Goal: Task Accomplishment & Management: Manage account settings

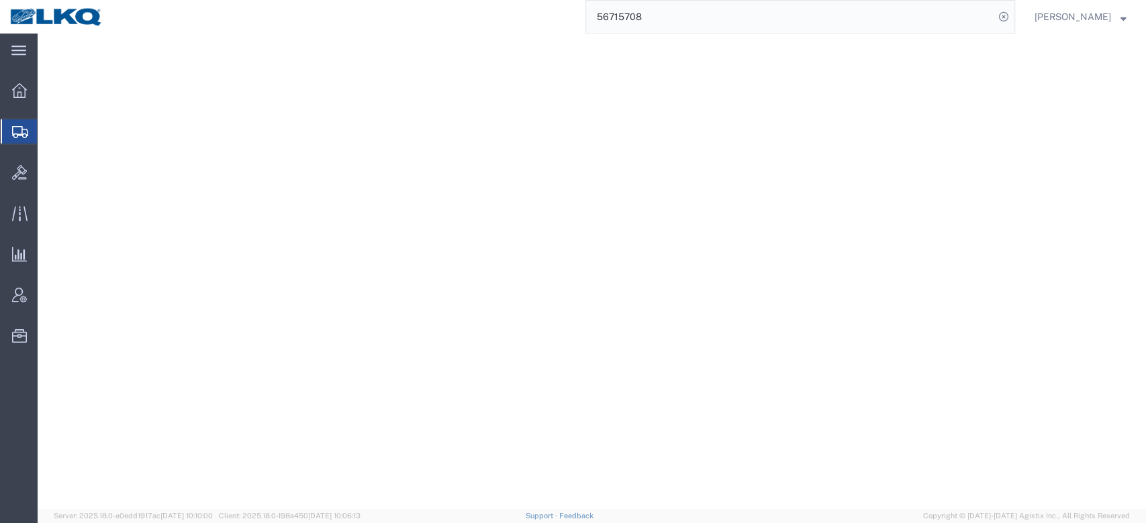
select select "27790"
select select "27832"
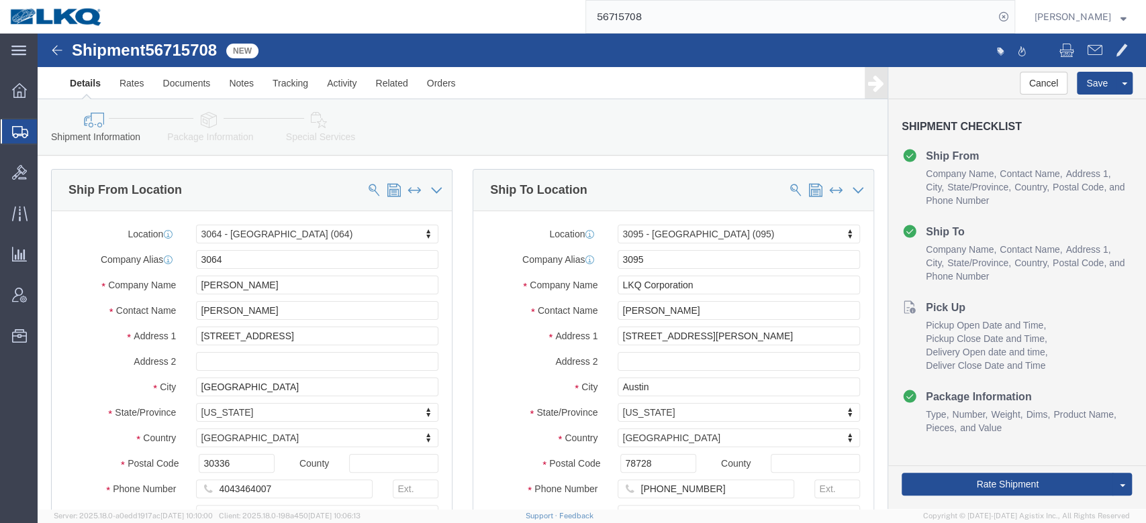
scroll to position [447, 0]
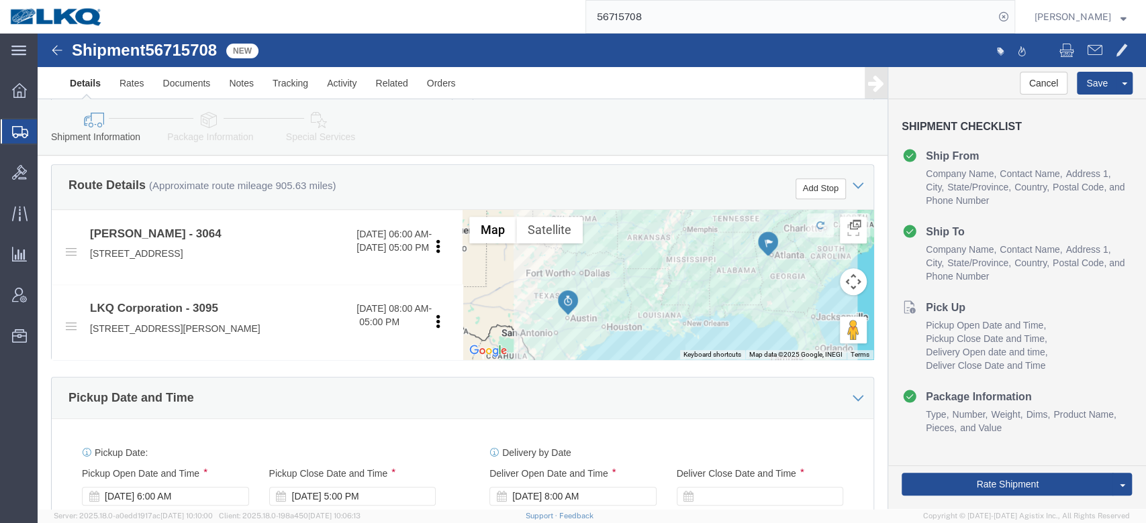
click at [0, 0] on span "Shipment Manager" at bounding box center [0, 0] width 0 height 0
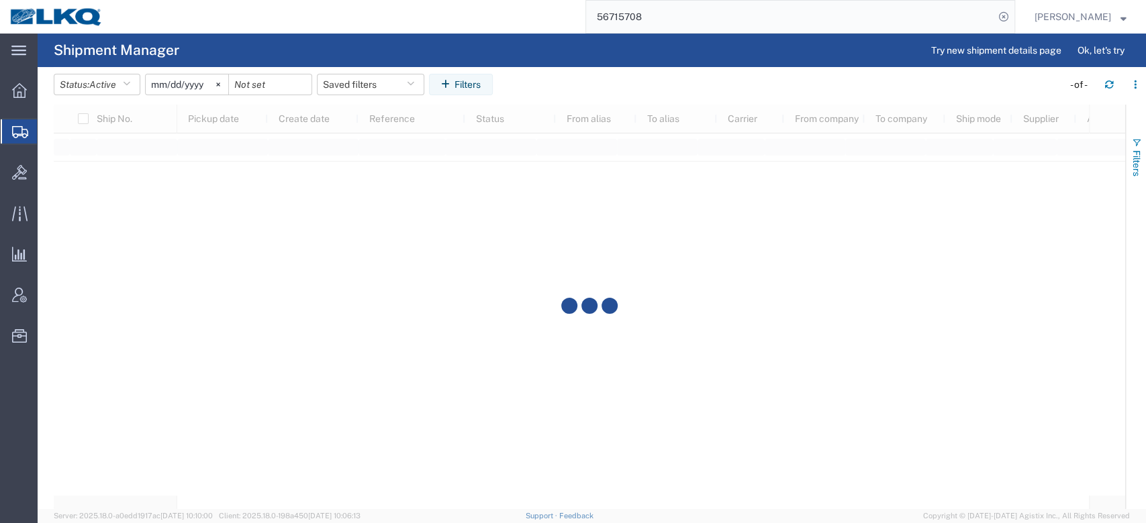
click at [1141, 159] on span "Filters" at bounding box center [1136, 163] width 11 height 26
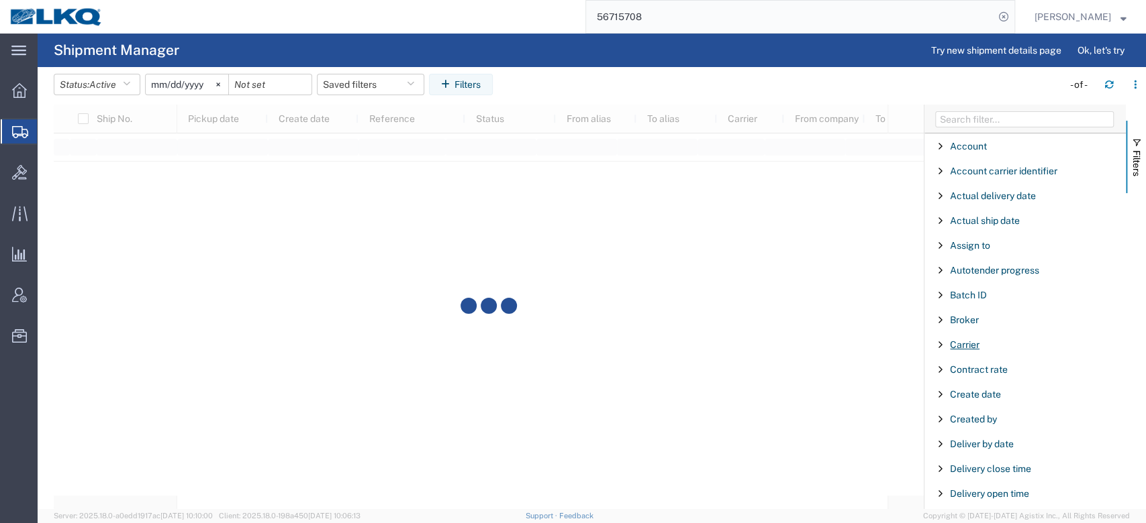
click at [966, 348] on span "Carrier" at bounding box center [965, 345] width 30 height 11
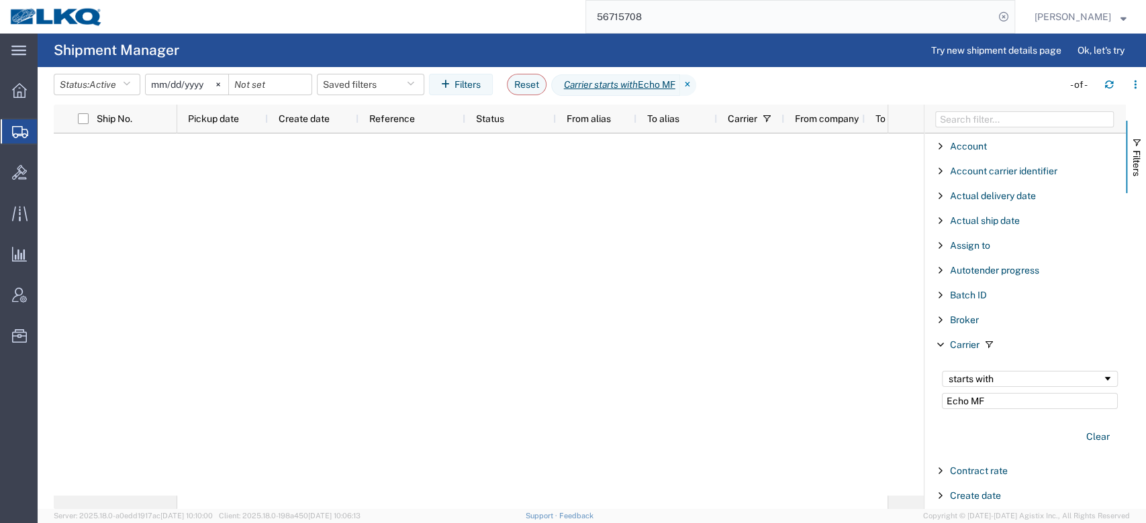
type input "Echo MF"
click at [543, 51] on agx-page-header "Shipment Manager Try new shipment details page Ok, let's try" at bounding box center [592, 51] width 1108 height 34
click at [98, 87] on span "Active" at bounding box center [102, 84] width 27 height 11
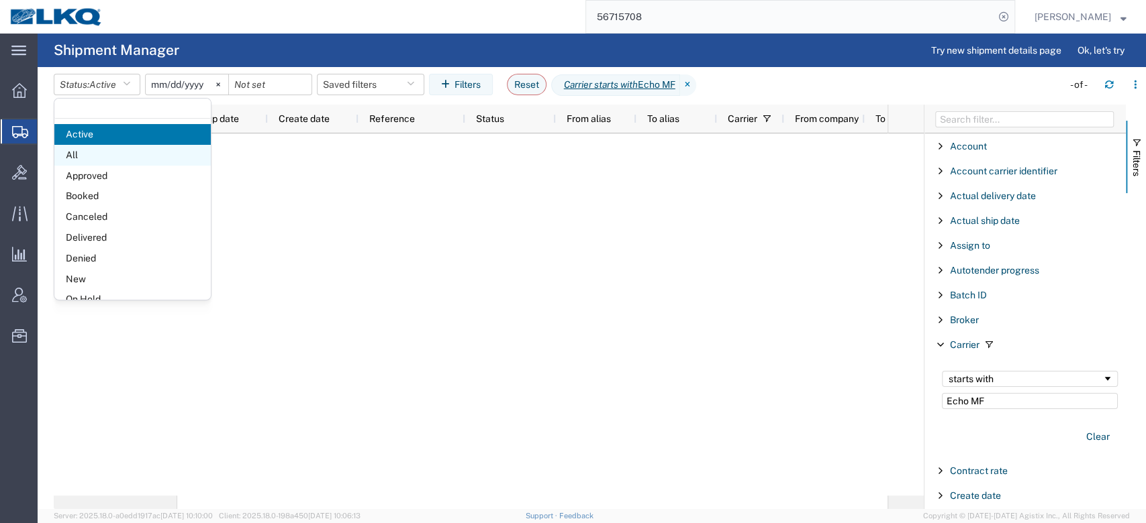
click at [87, 152] on span "All" at bounding box center [132, 155] width 156 height 21
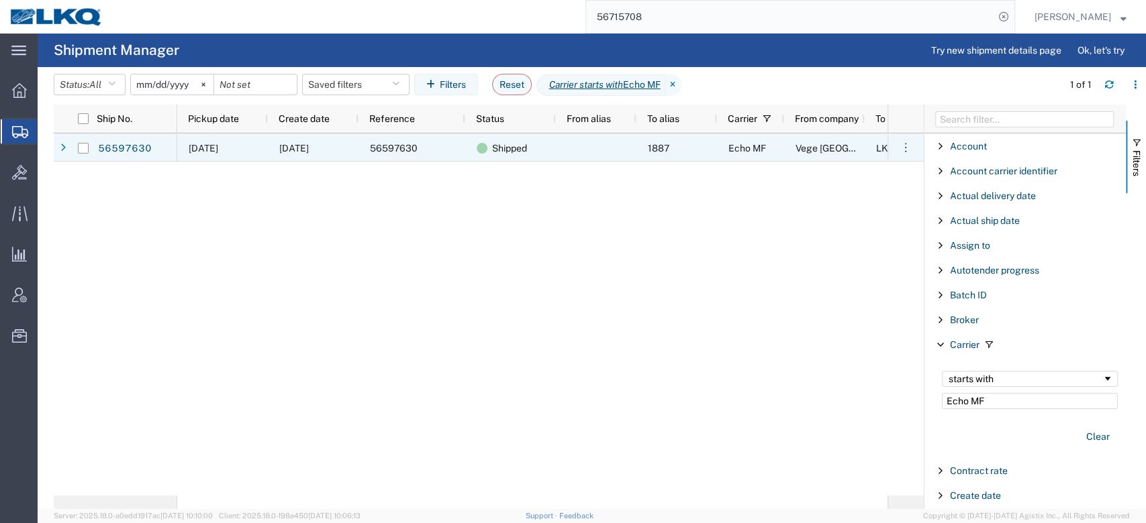
click at [218, 152] on span "[DATE]" at bounding box center [204, 148] width 30 height 11
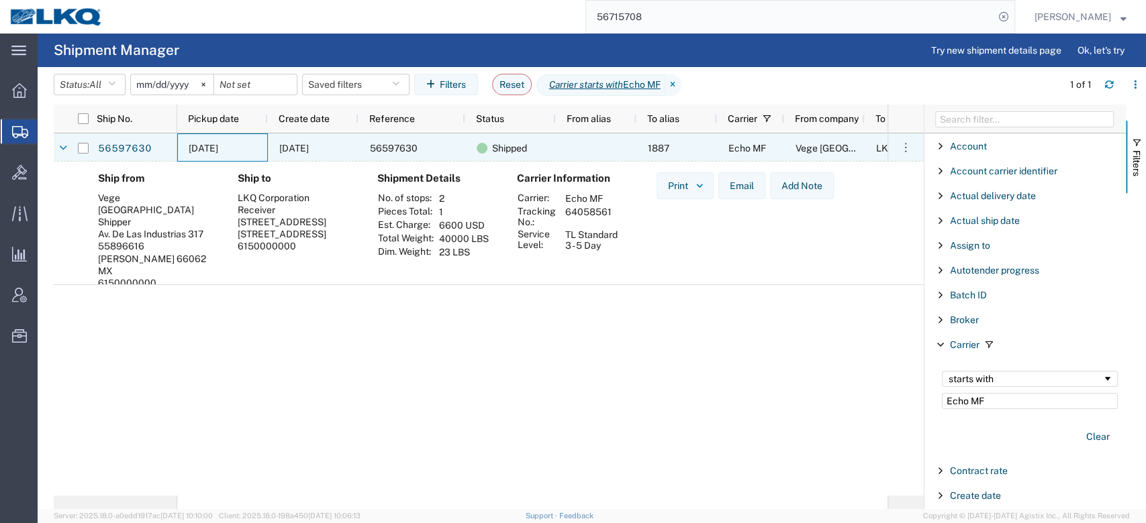
click at [218, 152] on span "[DATE]" at bounding box center [204, 148] width 30 height 11
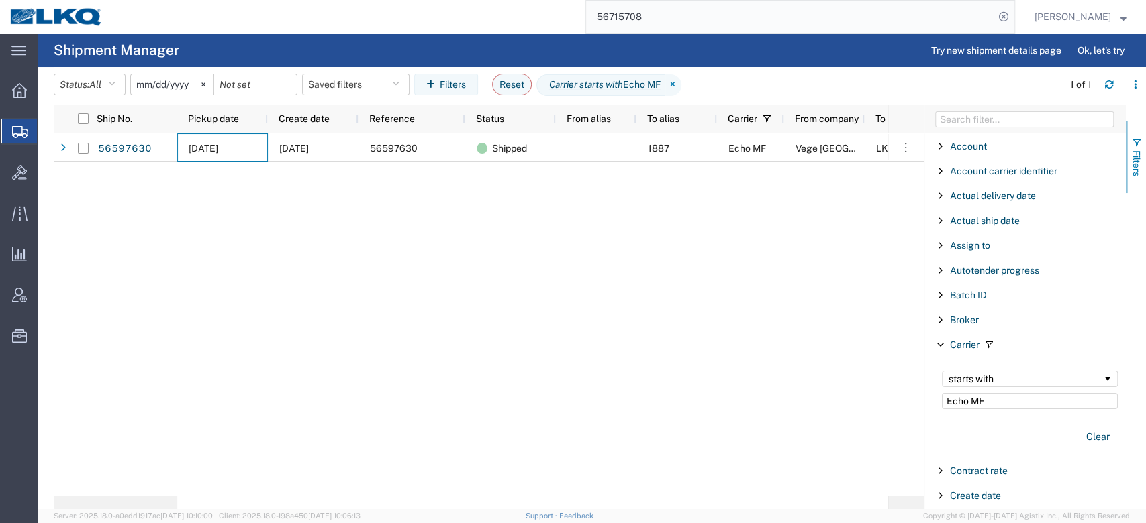
click at [1134, 132] on button "Filters" at bounding box center [1135, 157] width 20 height 72
